Goal: Task Accomplishment & Management: Complete application form

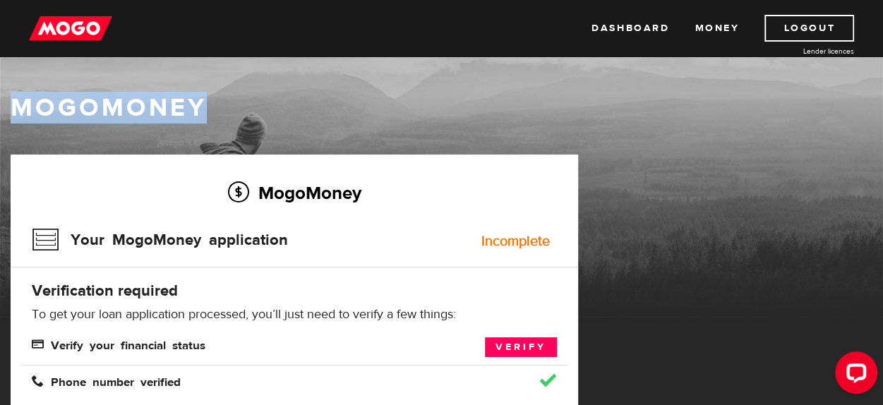
drag, startPoint x: 880, startPoint y: 54, endPoint x: 883, endPoint y: 119, distance: 64.3
click at [883, 119] on html "Dashboard Money Logout Lender licences Dashboard Money Logout Lender licences M…" at bounding box center [441, 202] width 883 height 405
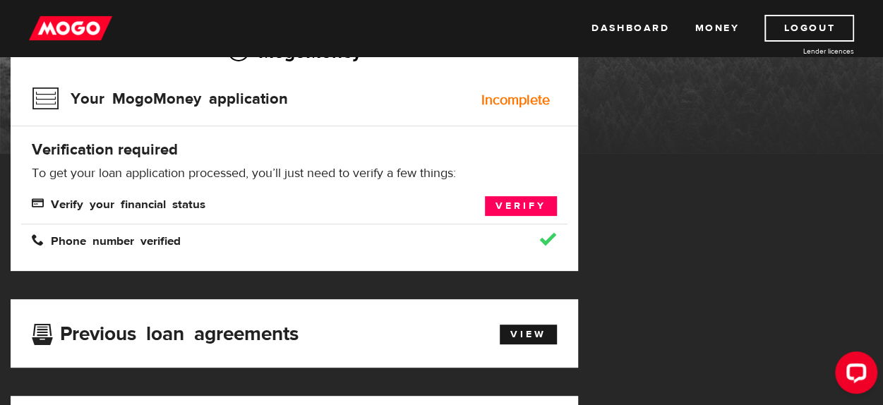
scroll to position [138, 0]
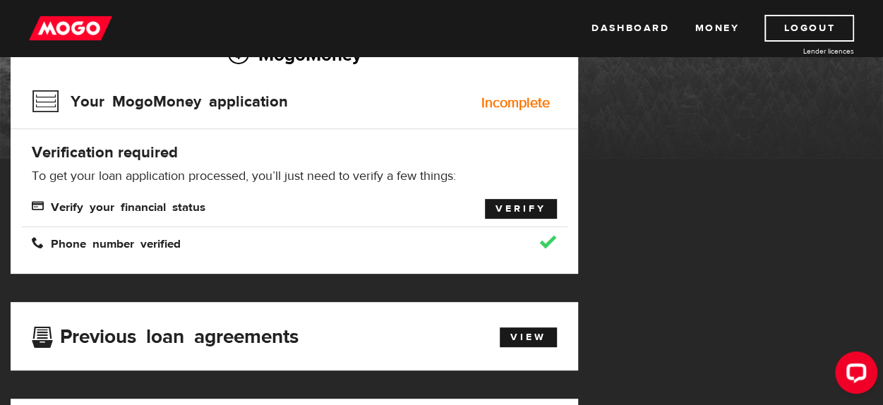
click at [536, 205] on link "Verify" at bounding box center [521, 209] width 72 height 20
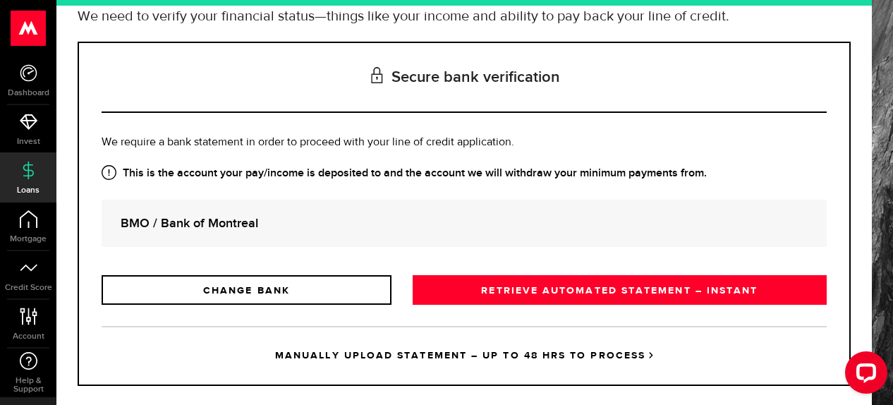
scroll to position [151, 0]
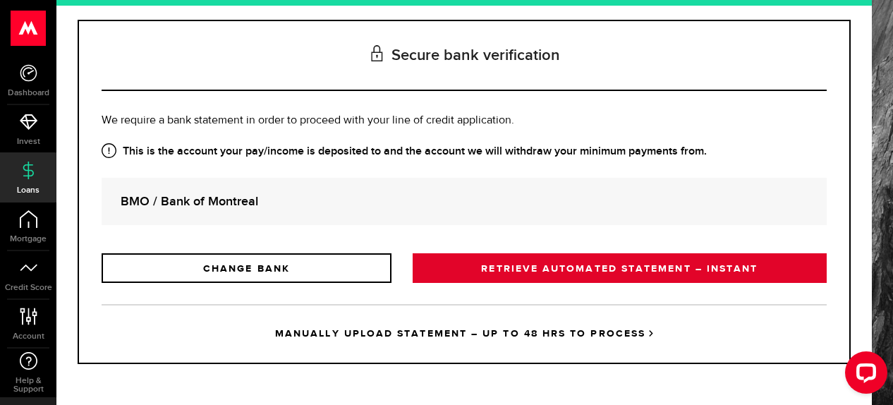
click at [618, 272] on link "RETRIEVE AUTOMATED STATEMENT – INSTANT" at bounding box center [620, 268] width 414 height 30
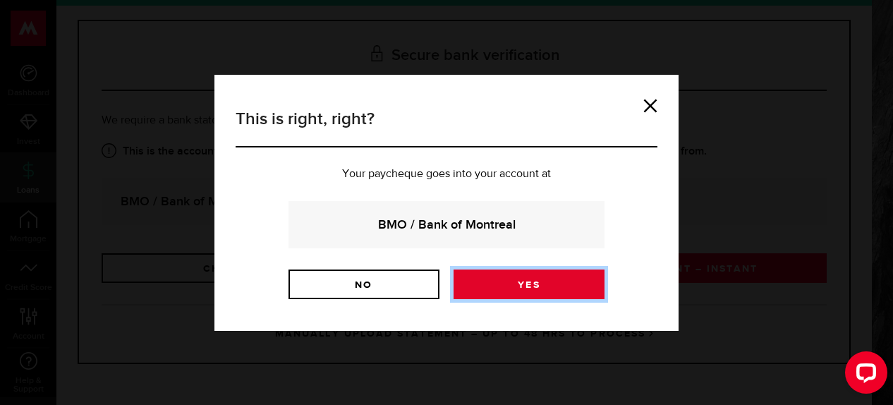
click at [517, 278] on link "Yes" at bounding box center [529, 285] width 151 height 30
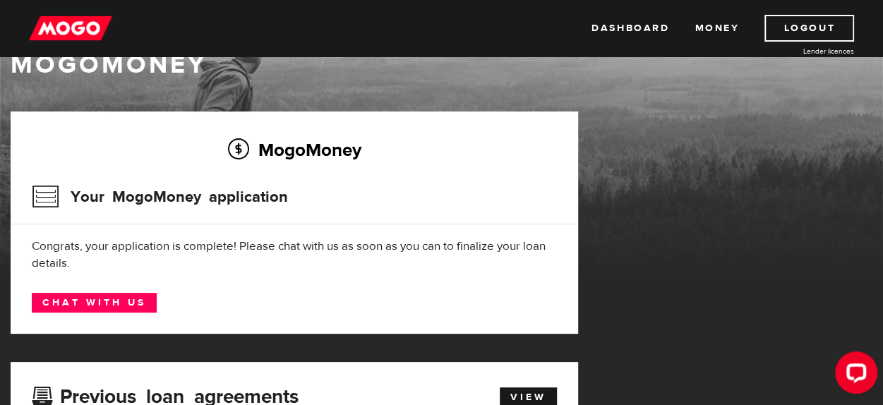
scroll to position [49, 0]
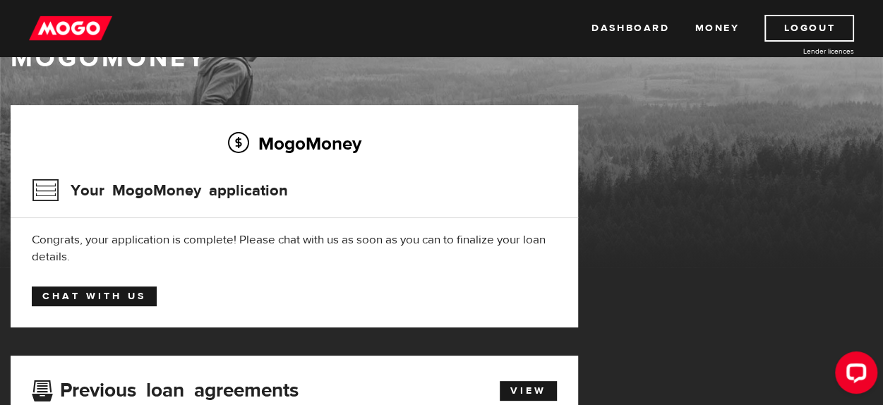
click at [128, 292] on link "Chat with us" at bounding box center [94, 296] width 125 height 20
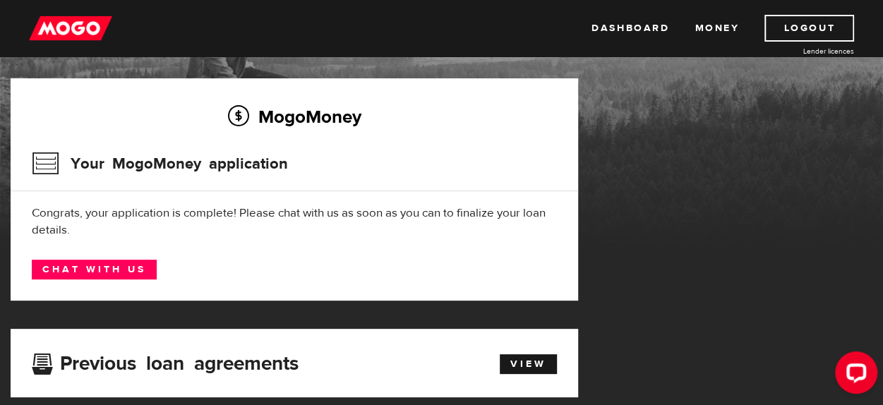
scroll to position [93, 0]
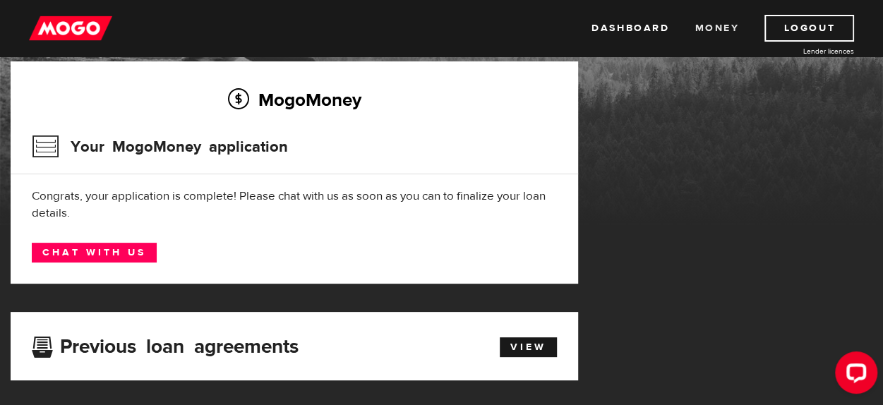
click at [718, 25] on link "Money" at bounding box center [716, 28] width 44 height 27
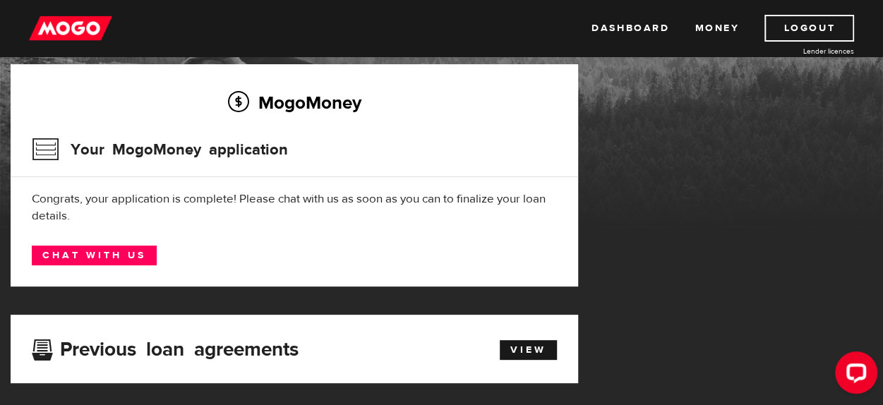
scroll to position [92, 0]
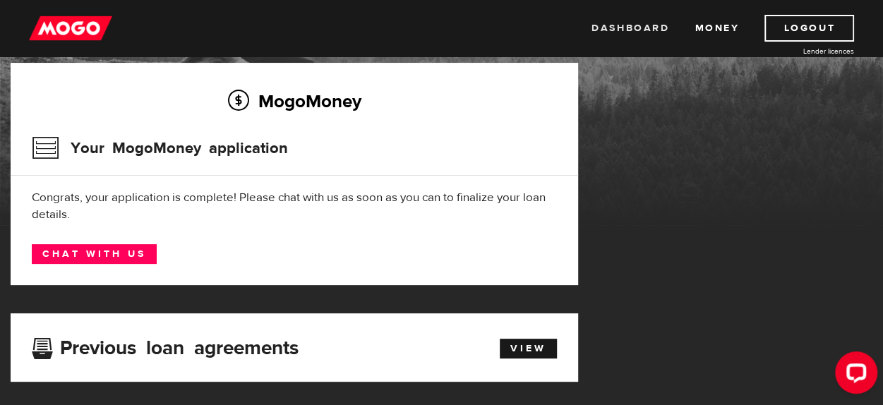
click at [608, 28] on link "Dashboard" at bounding box center [630, 28] width 78 height 27
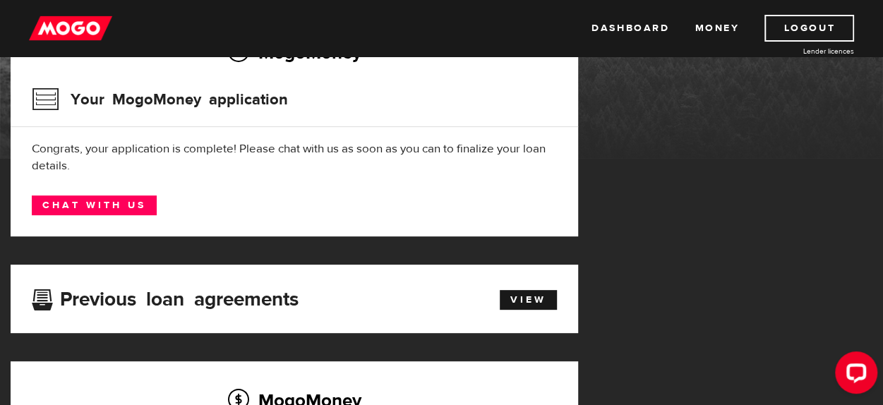
scroll to position [137, 0]
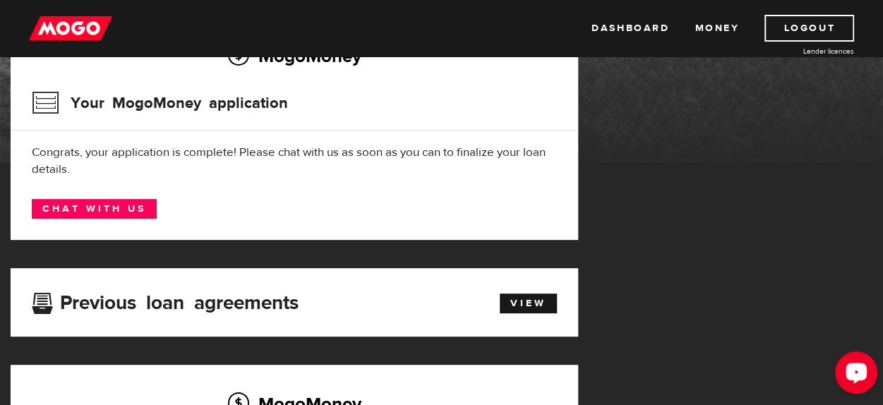
click at [855, 368] on icon "Open LiveChat chat widget" at bounding box center [856, 372] width 13 height 9
click at [514, 299] on link "View" at bounding box center [528, 304] width 57 height 20
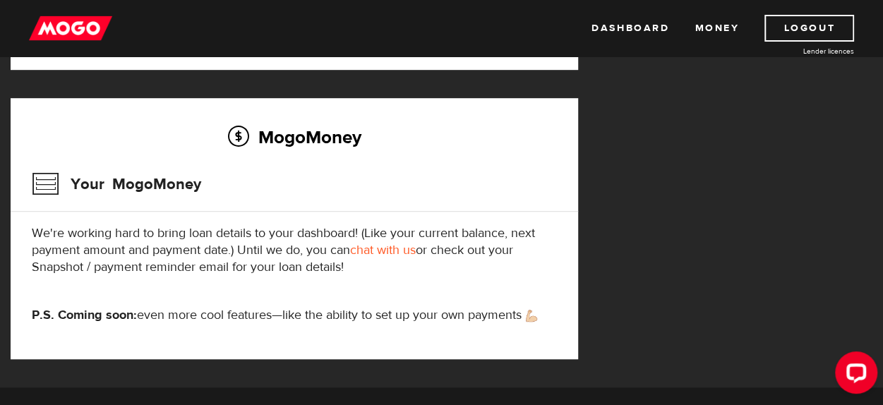
scroll to position [401, 0]
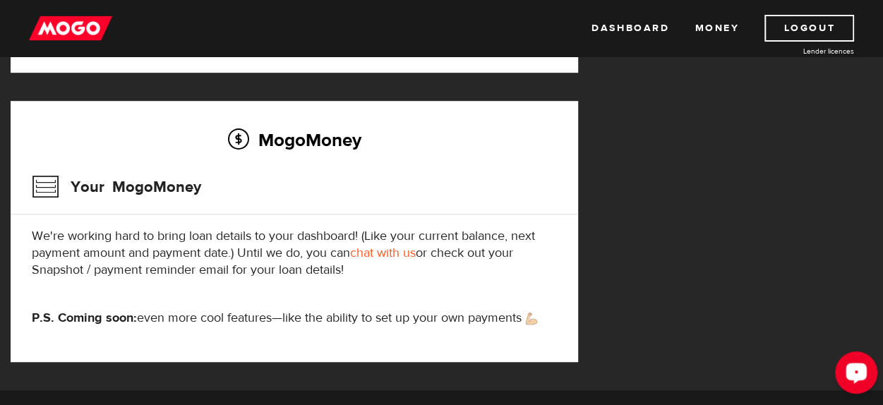
click at [857, 369] on icon "Open LiveChat chat widget" at bounding box center [856, 372] width 13 height 9
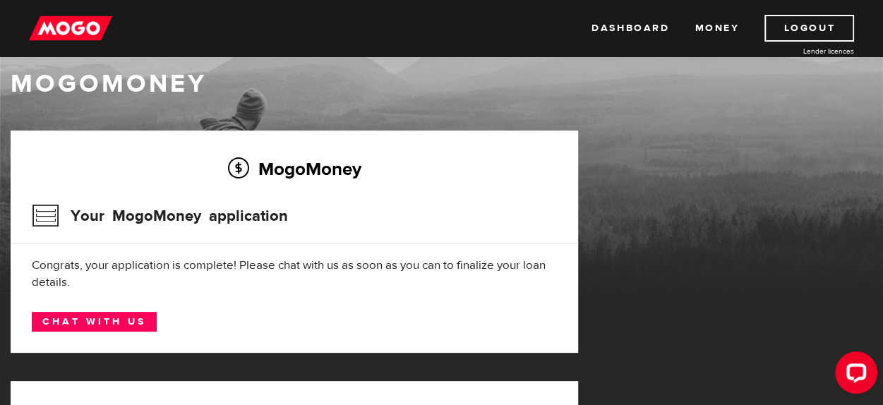
scroll to position [52, 0]
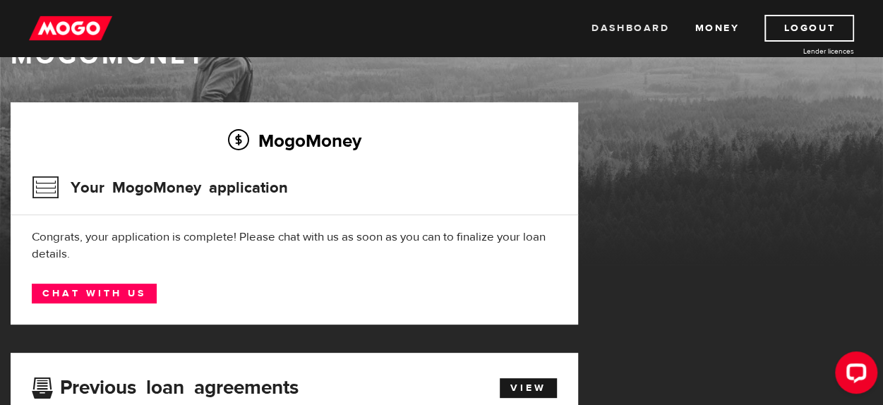
click at [627, 26] on link "Dashboard" at bounding box center [630, 28] width 78 height 27
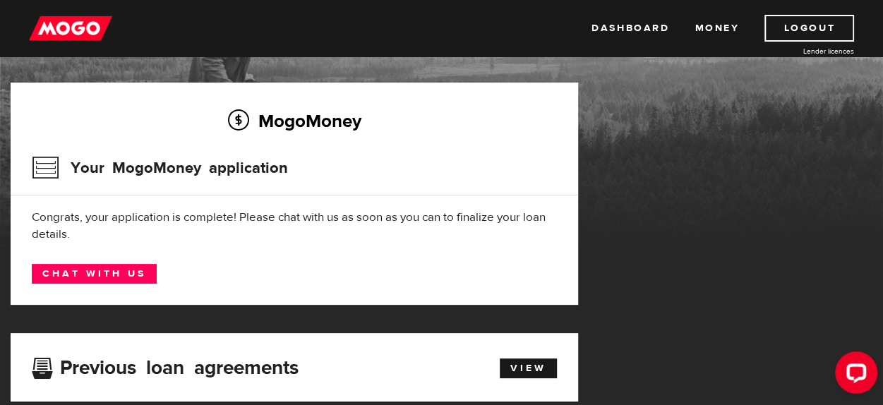
scroll to position [68, 0]
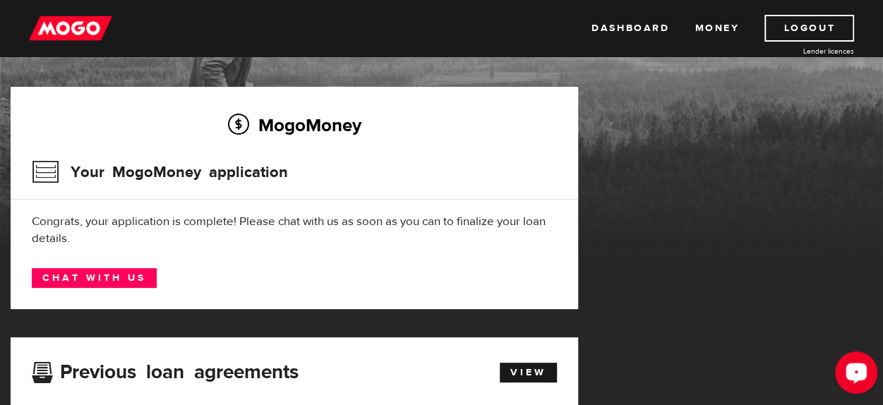
click at [855, 373] on icon "Open LiveChat chat widget" at bounding box center [856, 372] width 13 height 9
click at [835, 351] on button "Open LiveChat chat widget" at bounding box center [856, 372] width 42 height 42
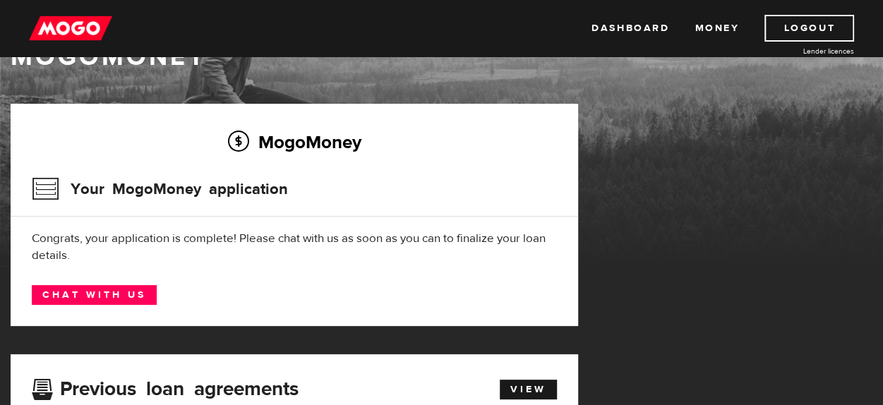
scroll to position [0, 0]
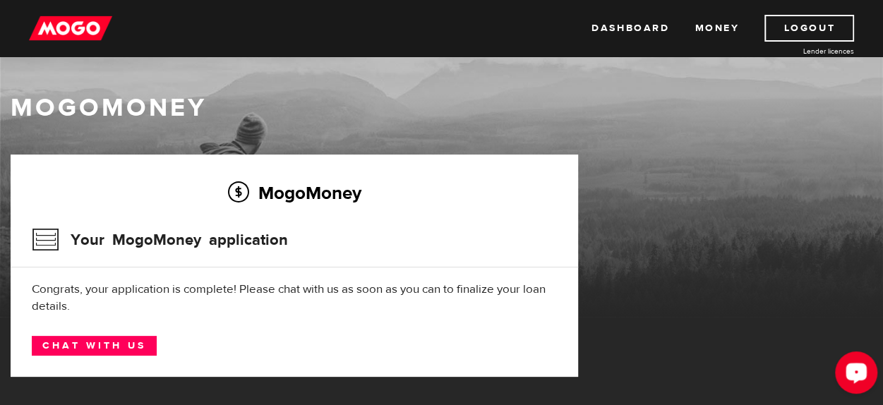
click at [857, 371] on icon "Open LiveChat chat widget" at bounding box center [856, 372] width 13 height 9
click at [855, 369] on icon "Open LiveChat chat widget" at bounding box center [856, 372] width 13 height 9
click at [710, 28] on link "Money" at bounding box center [716, 28] width 44 height 27
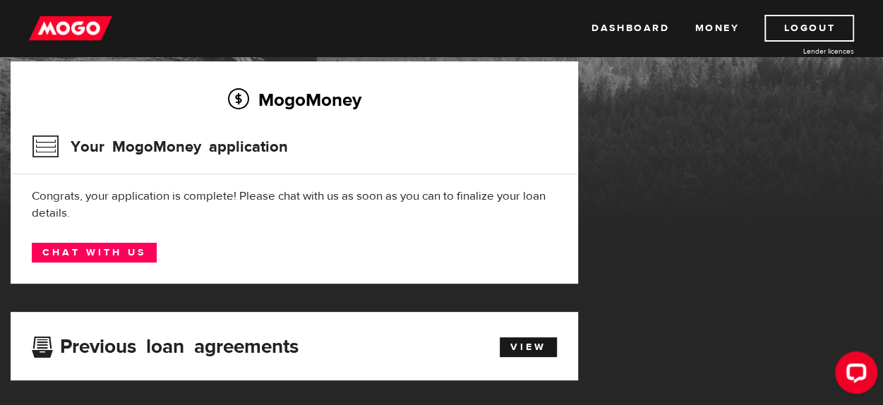
scroll to position [102, 0]
